Goal: Task Accomplishment & Management: Use online tool/utility

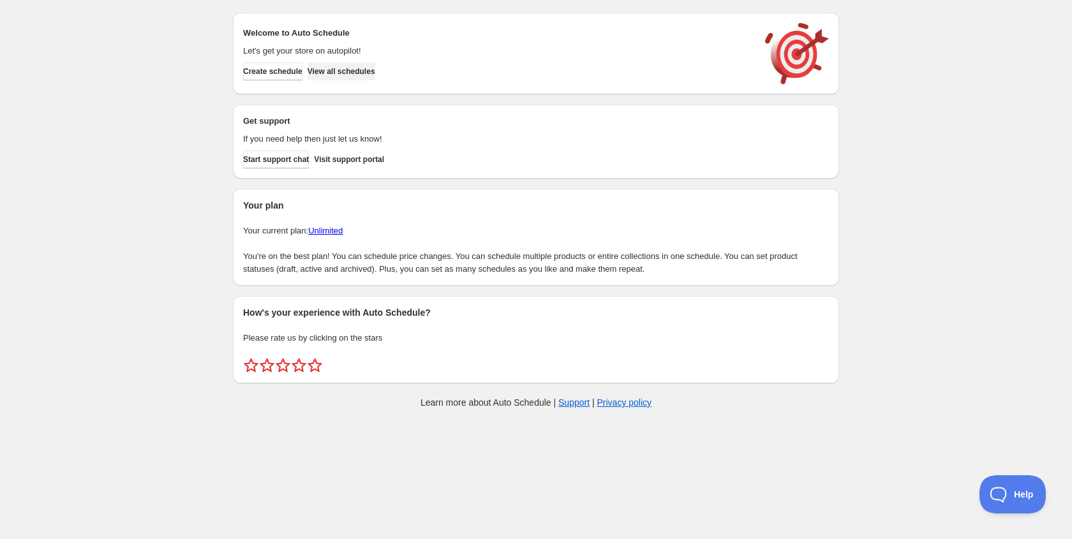
click at [360, 73] on span "View all schedules" at bounding box center [341, 71] width 68 height 10
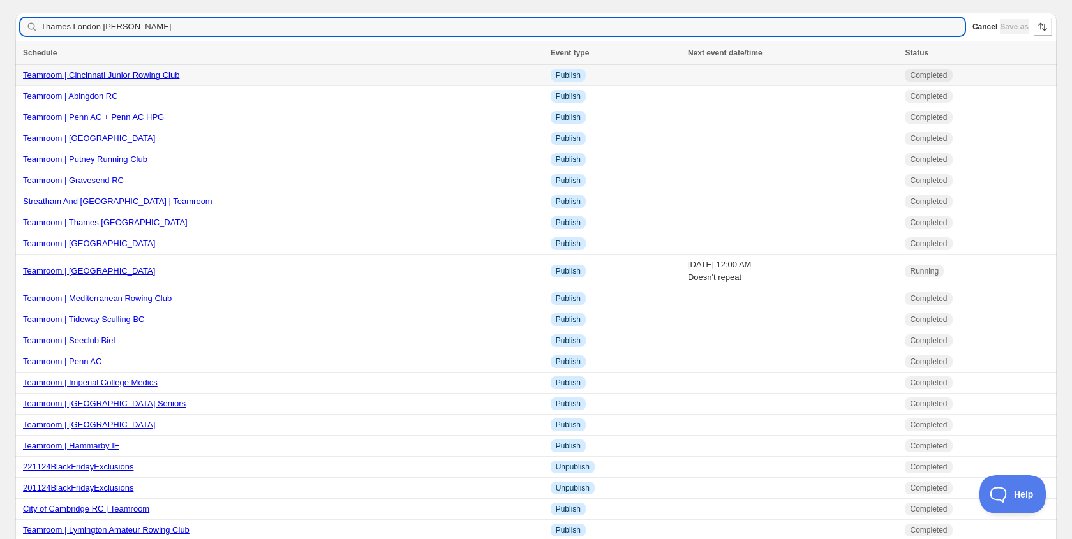
type input "Thames [GEOGRAPHIC_DATA]"
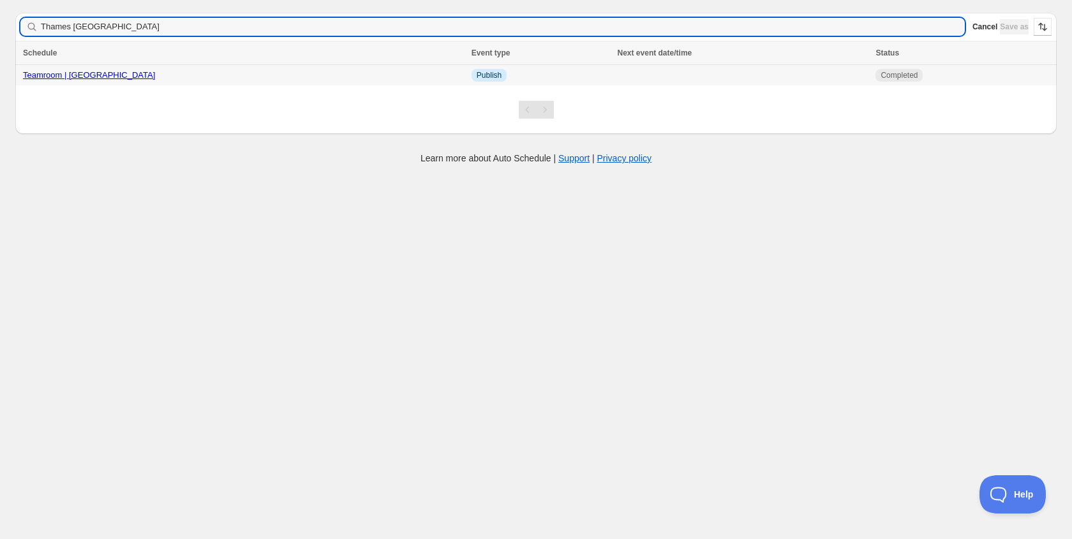
click at [112, 77] on link "Teamroom | [GEOGRAPHIC_DATA]" at bounding box center [89, 75] width 132 height 10
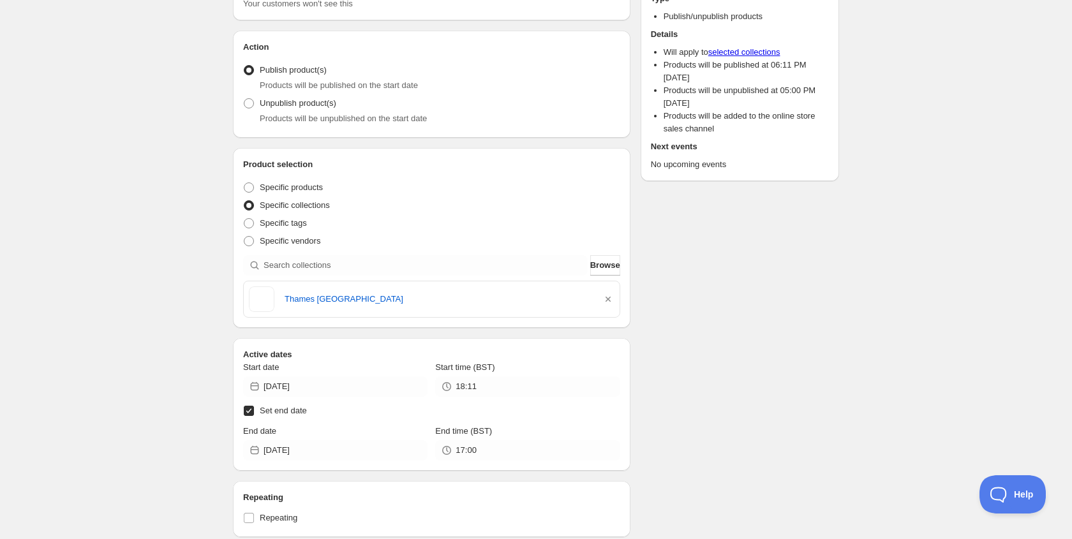
scroll to position [132, 0]
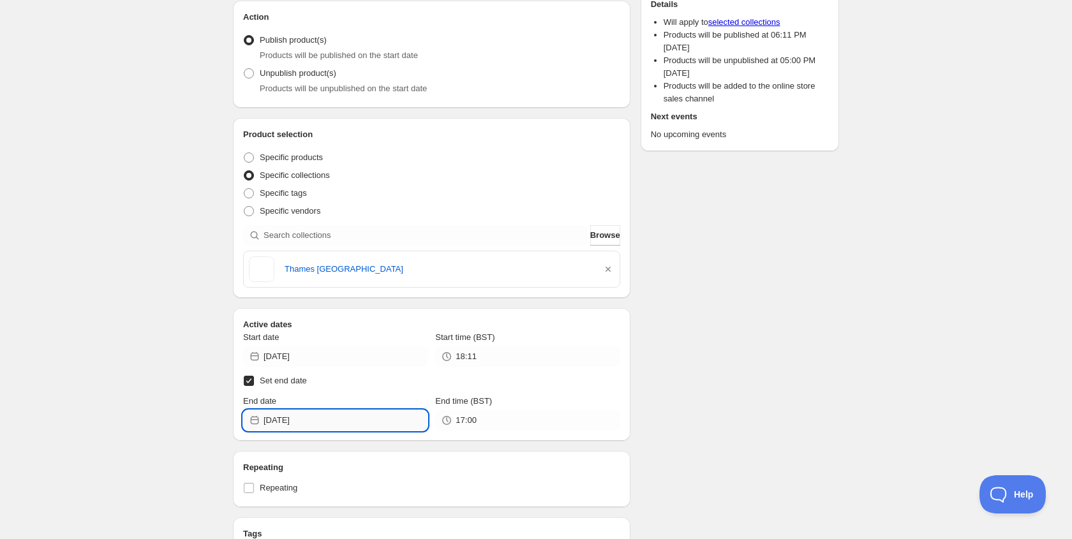
click at [316, 427] on input "[DATE]" at bounding box center [345, 420] width 164 height 20
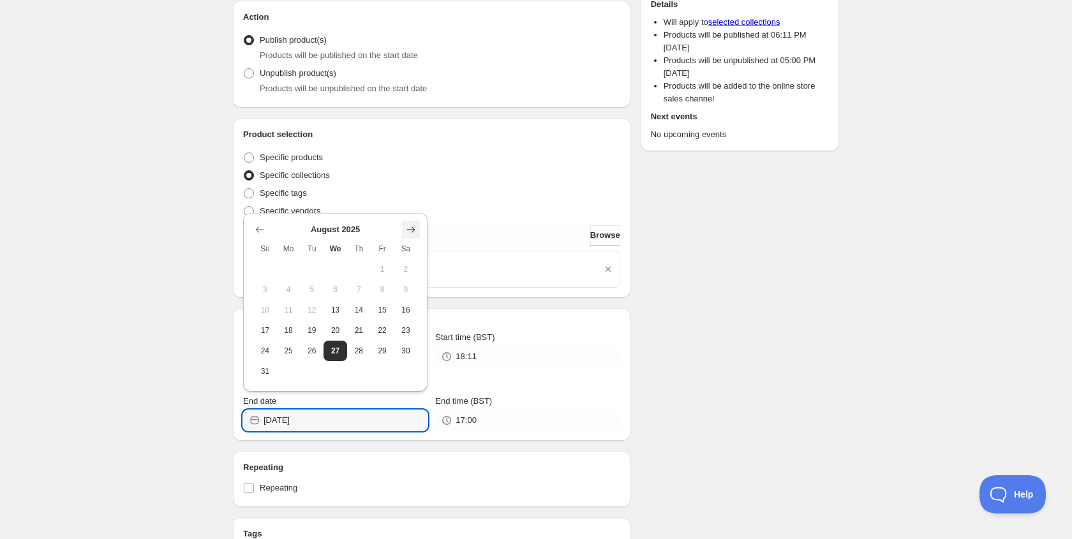
click at [413, 232] on icon "Show next month, September 2025" at bounding box center [410, 229] width 13 height 13
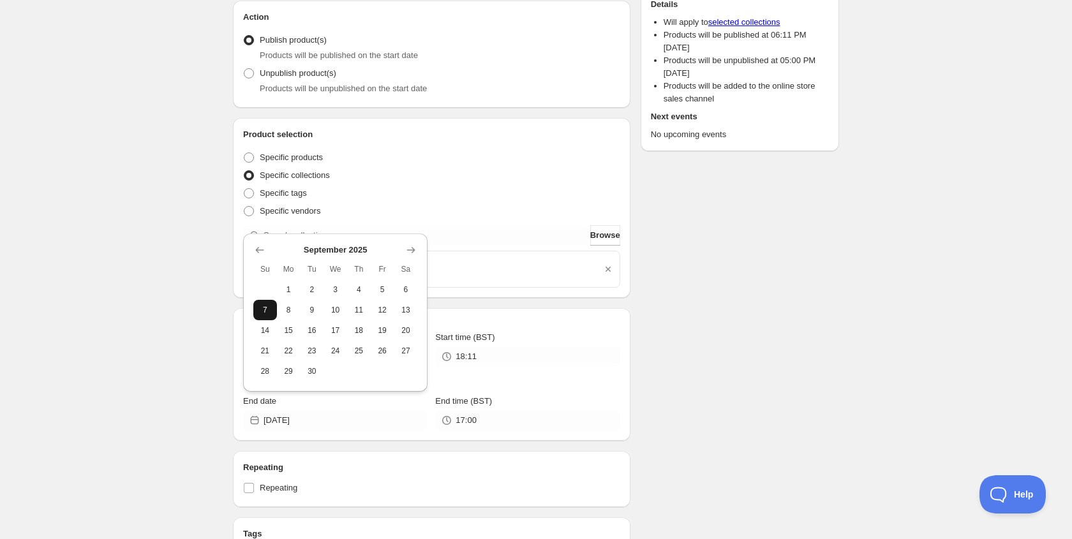
click at [267, 309] on span "7" at bounding box center [264, 310] width 13 height 10
type input "[DATE]"
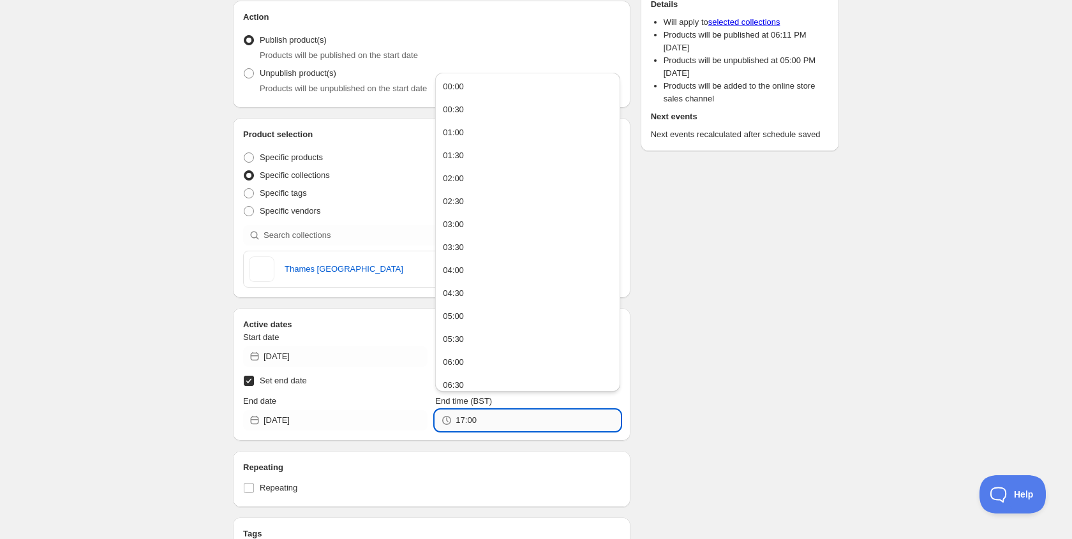
click at [466, 428] on input "17:00" at bounding box center [537, 420] width 164 height 20
click at [456, 94] on button "00:00" at bounding box center [527, 87] width 177 height 20
type input "00:00"
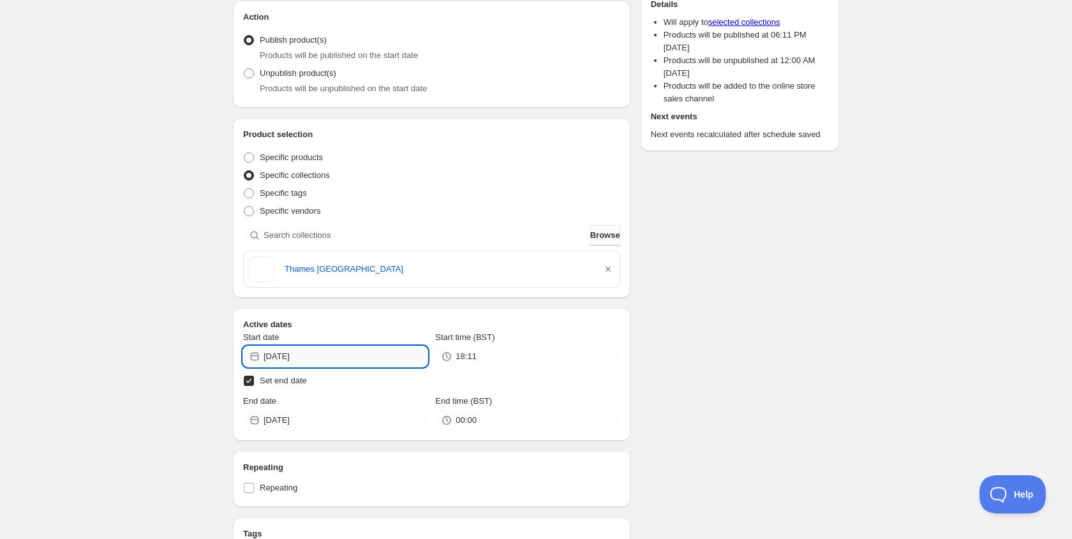
click at [307, 347] on input "[DATE]" at bounding box center [345, 356] width 164 height 20
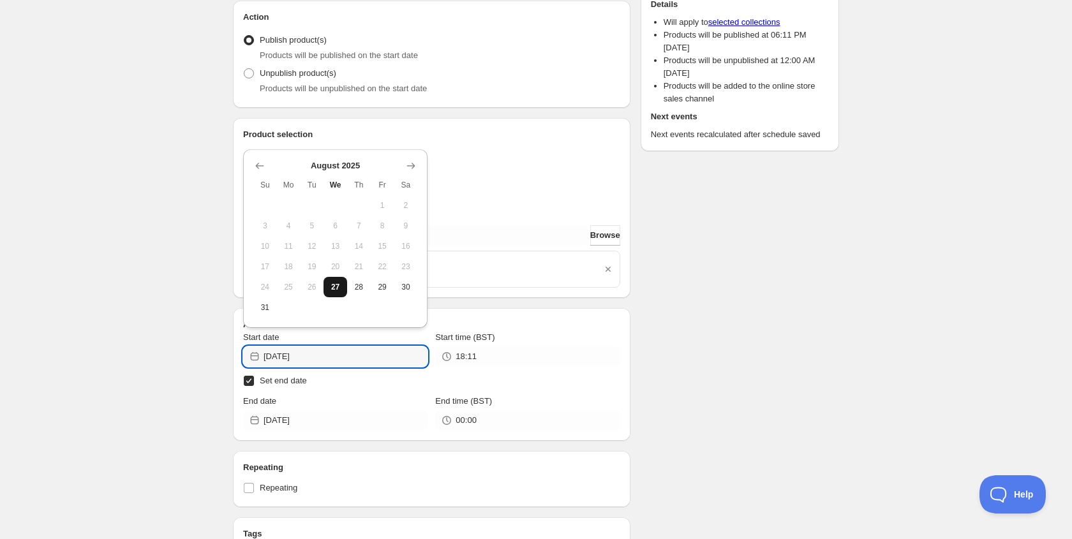
click at [338, 290] on span "27" at bounding box center [335, 287] width 13 height 10
type input "[DATE]"
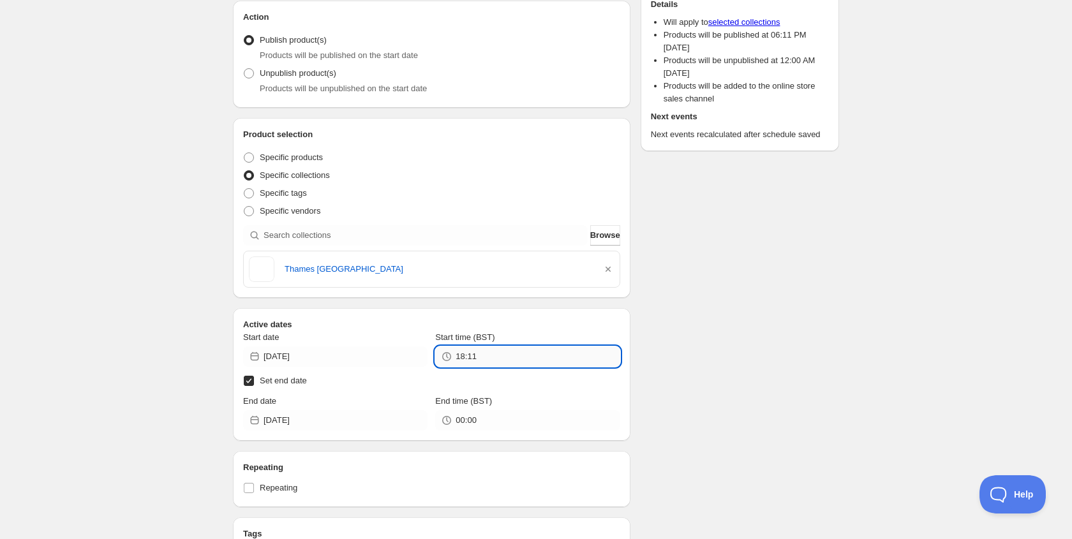
click at [482, 366] on input "18:11" at bounding box center [537, 356] width 164 height 20
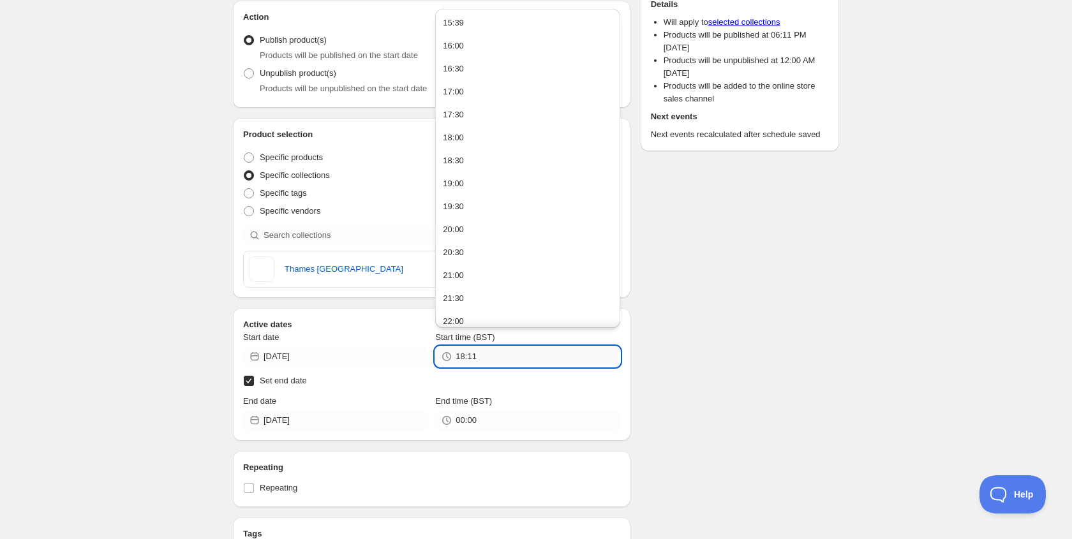
click at [482, 366] on input "18:11" at bounding box center [537, 356] width 164 height 20
type input "15:40"
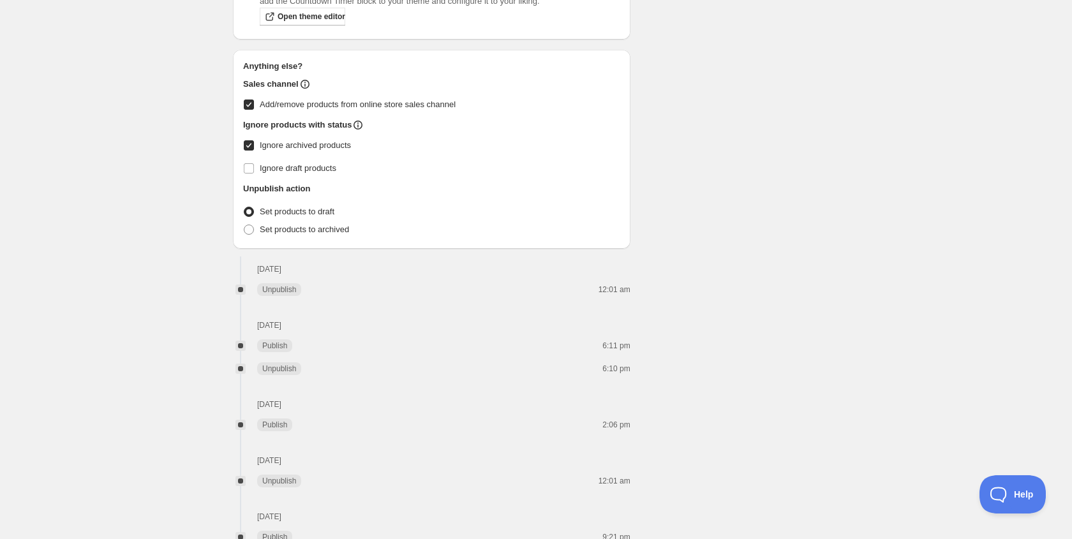
scroll to position [695, 0]
